Goal: Information Seeking & Learning: Learn about a topic

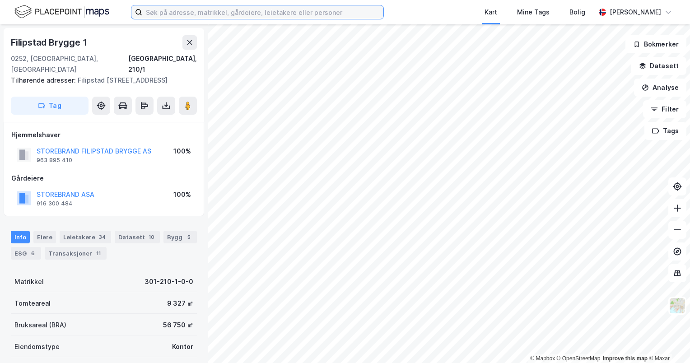
click at [353, 11] on input at bounding box center [262, 12] width 241 height 14
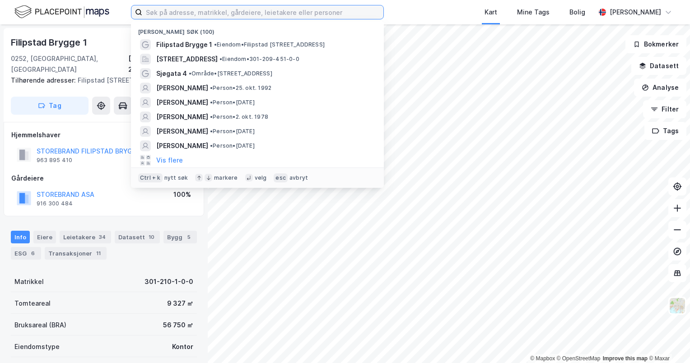
click at [353, 11] on input at bounding box center [262, 12] width 241 height 14
click at [110, 2] on div "Nylige søk (100) Filipstad Brygge 1 • Eiendom • [STREET_ADDRESS] • Eiendom • 30…" at bounding box center [345, 12] width 690 height 24
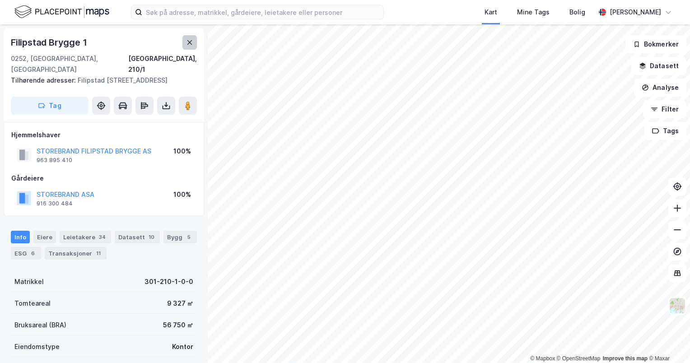
click at [186, 41] on icon at bounding box center [189, 42] width 7 height 7
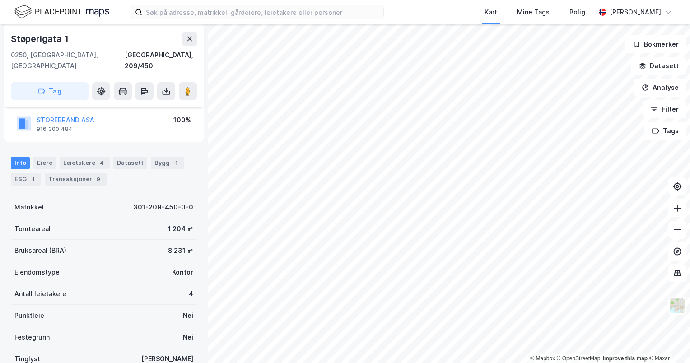
scroll to position [45, 0]
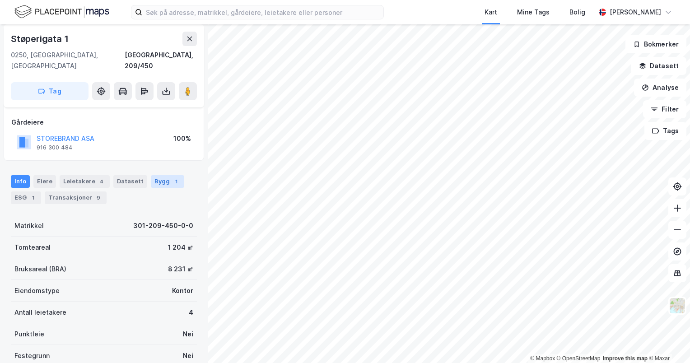
click at [151, 175] on div "Bygg 1" at bounding box center [167, 181] width 33 height 13
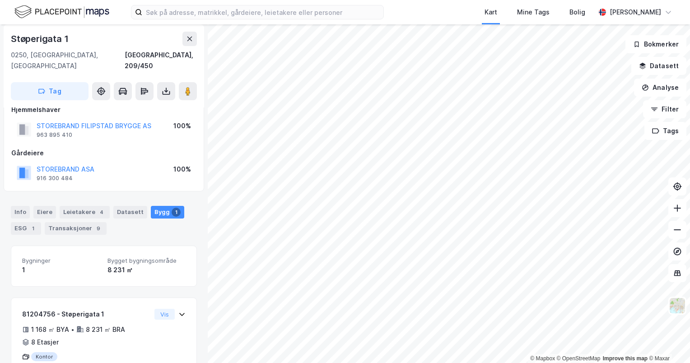
scroll to position [38, 0]
